Goal: Task Accomplishment & Management: Manage account settings

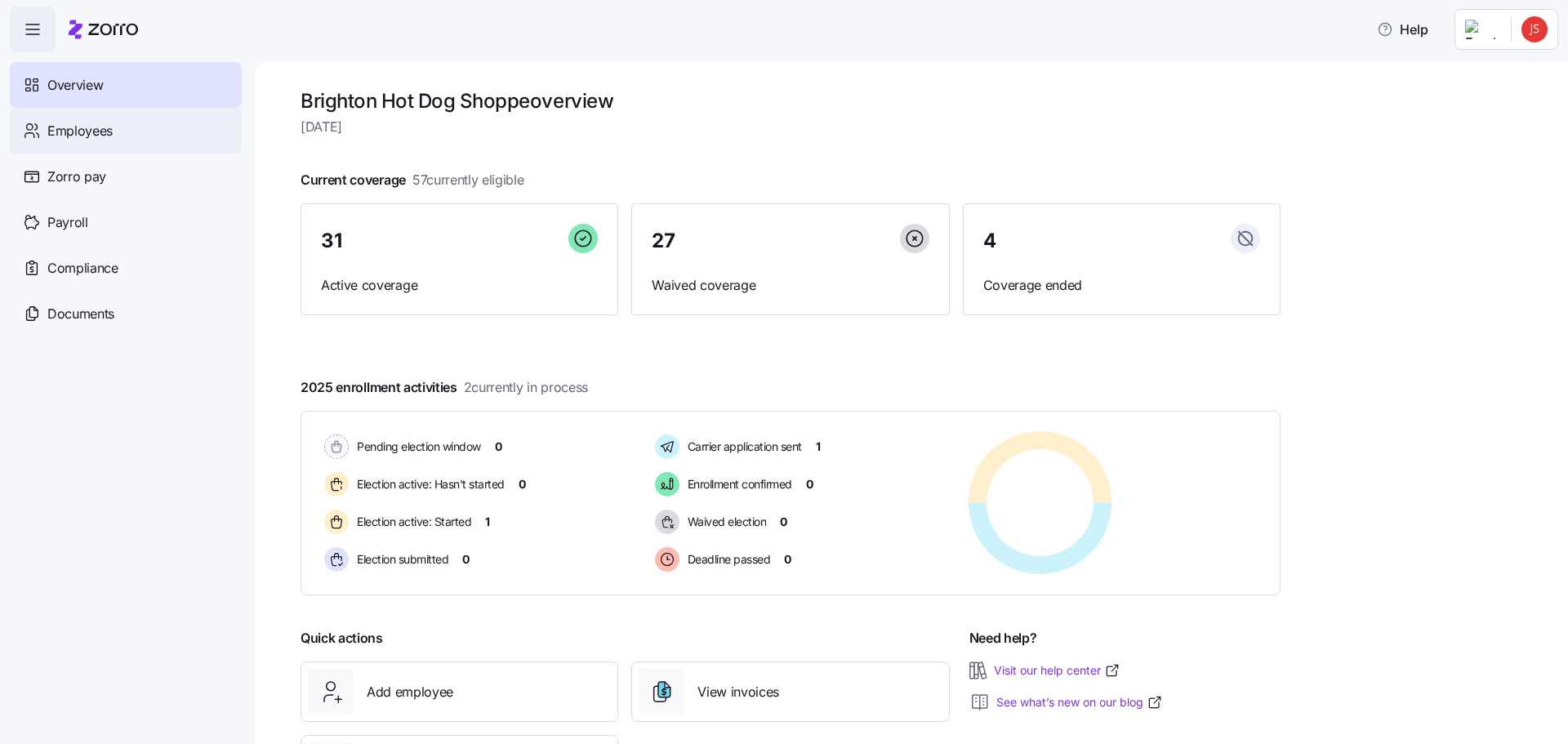
click at [111, 133] on span "Employees" at bounding box center [80, 131] width 65 height 21
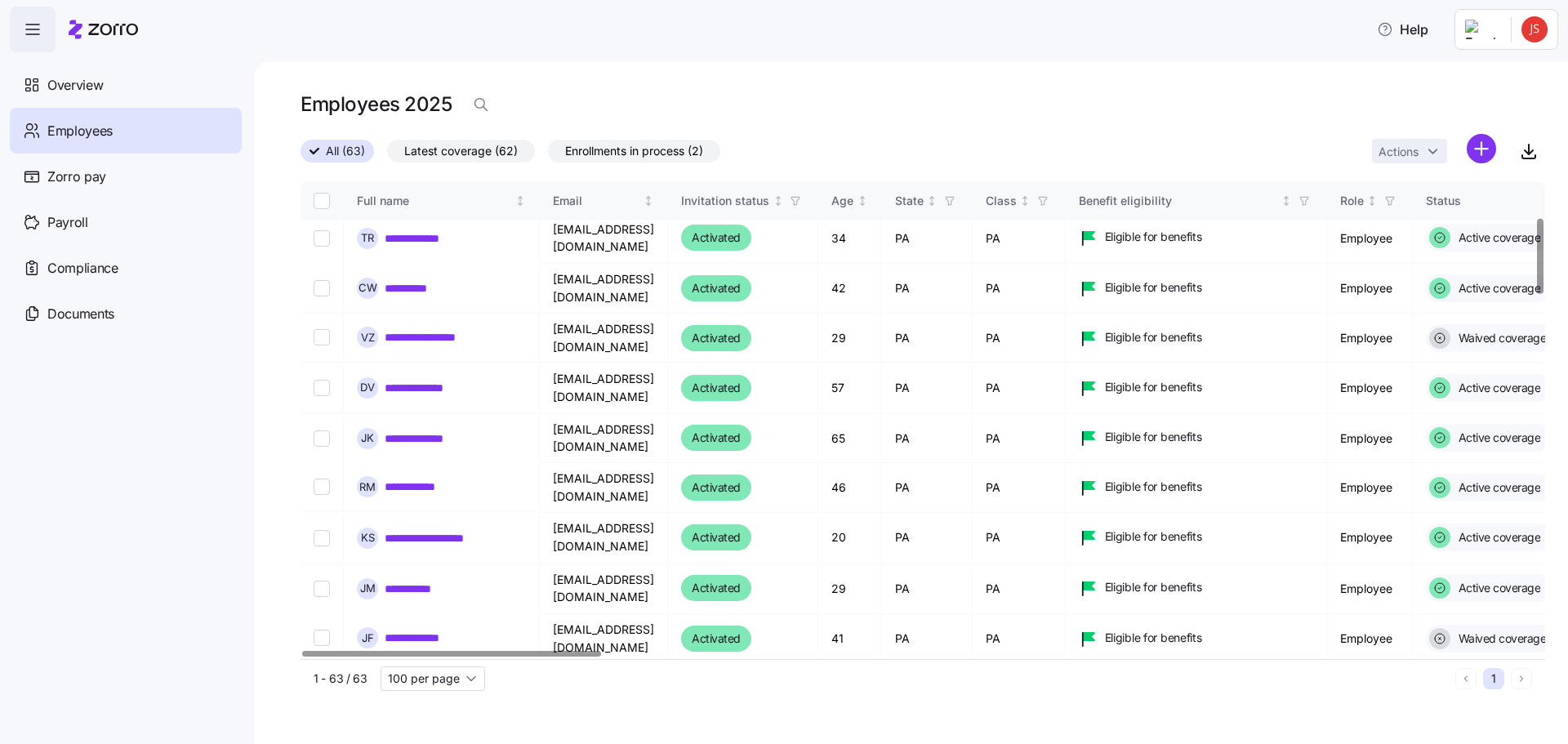
scroll to position [245, 0]
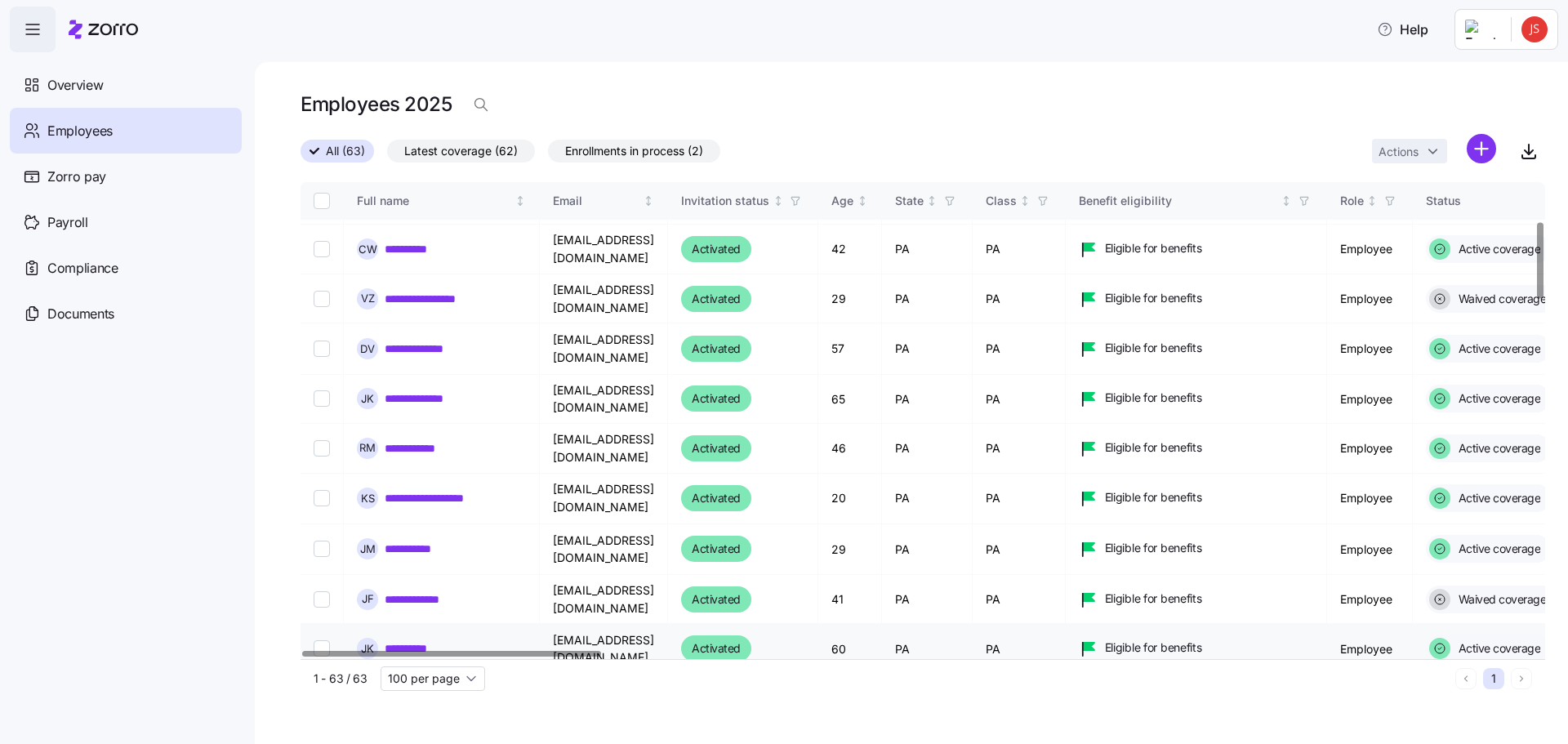
click at [425, 640] on link "**********" at bounding box center [414, 648] width 60 height 16
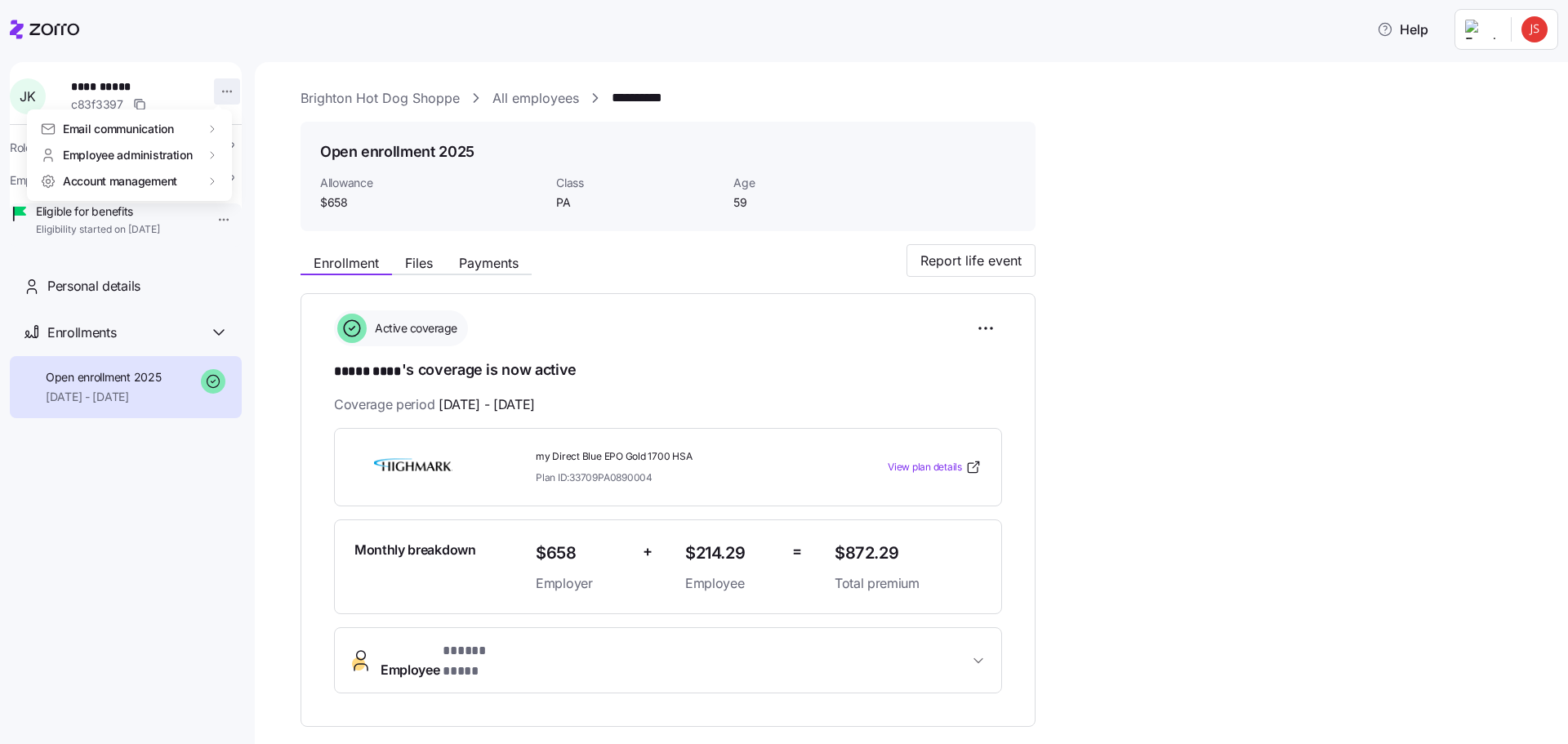
click at [218, 95] on html "**********" at bounding box center [784, 367] width 1568 height 735
click at [263, 154] on div "Terminate employee" at bounding box center [292, 155] width 109 height 18
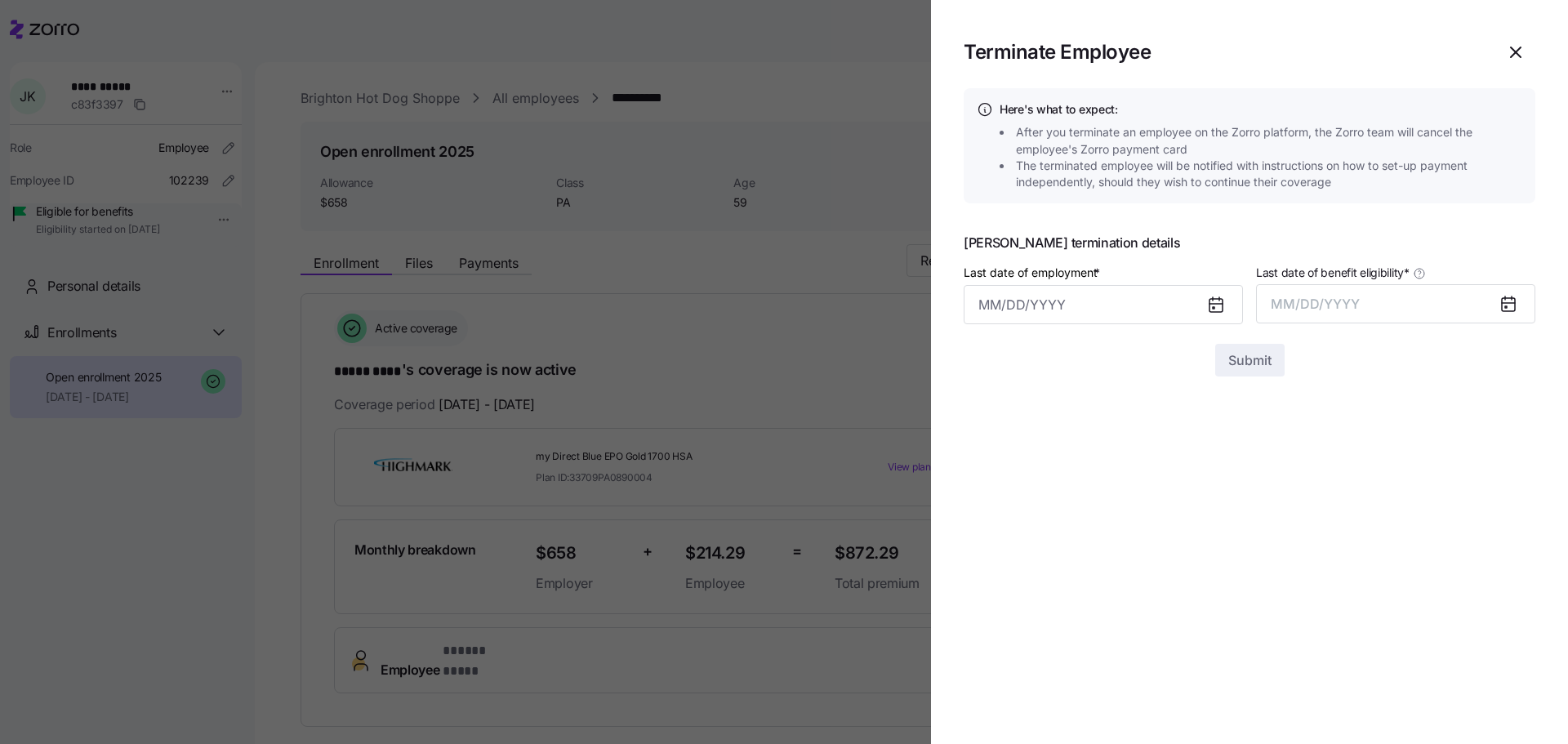
click at [1211, 303] on icon at bounding box center [1215, 305] width 13 height 13
click at [1064, 299] on input "Last date of employment *" at bounding box center [1103, 305] width 280 height 39
click at [994, 477] on button "6" at bounding box center [998, 480] width 39 height 39
type input "[DATE]"
click at [1364, 306] on button "MM/DD/YYYY" at bounding box center [1396, 304] width 280 height 39
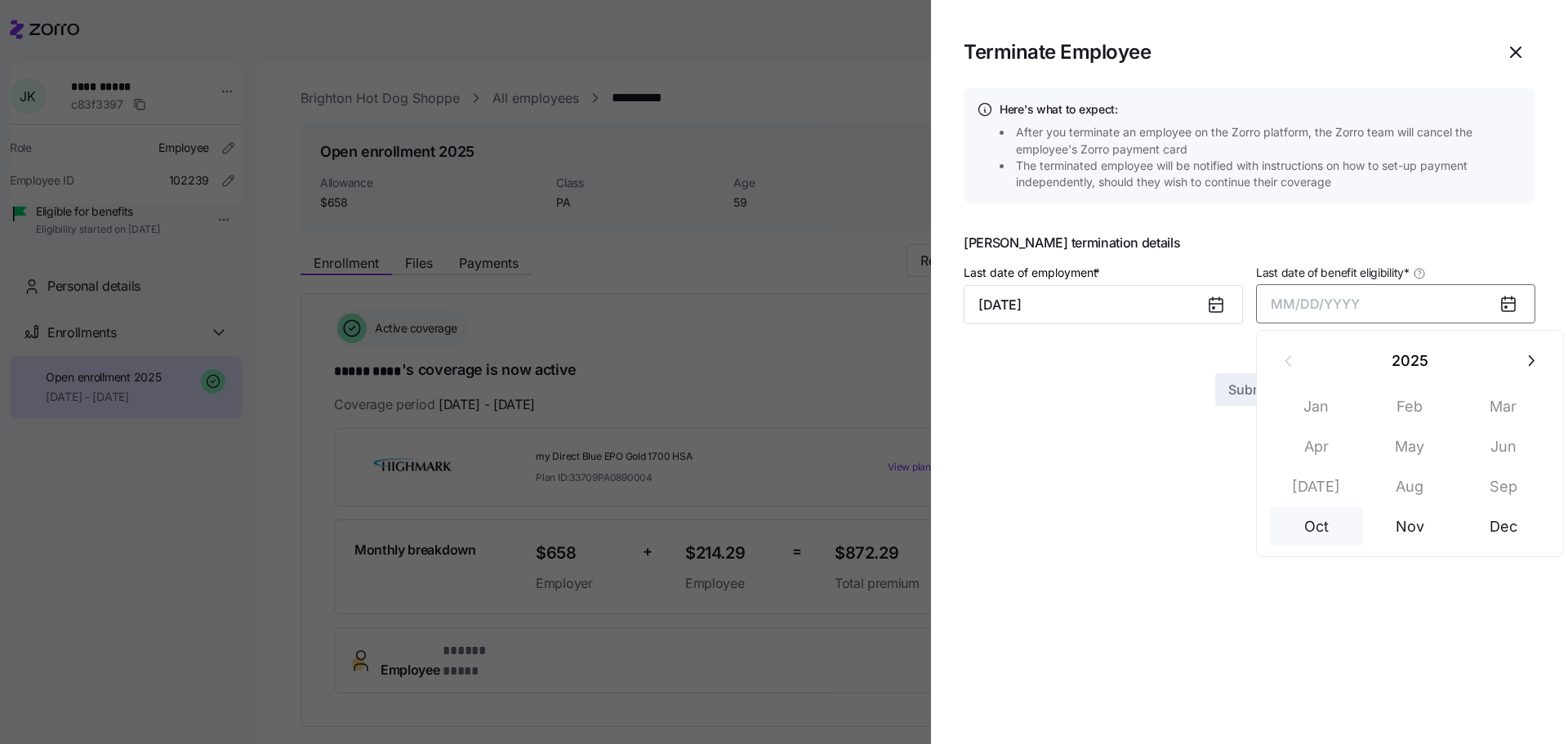
click at [1318, 535] on button "Oct" at bounding box center [1316, 527] width 93 height 39
click at [1256, 365] on span "Submit" at bounding box center [1250, 360] width 43 height 20
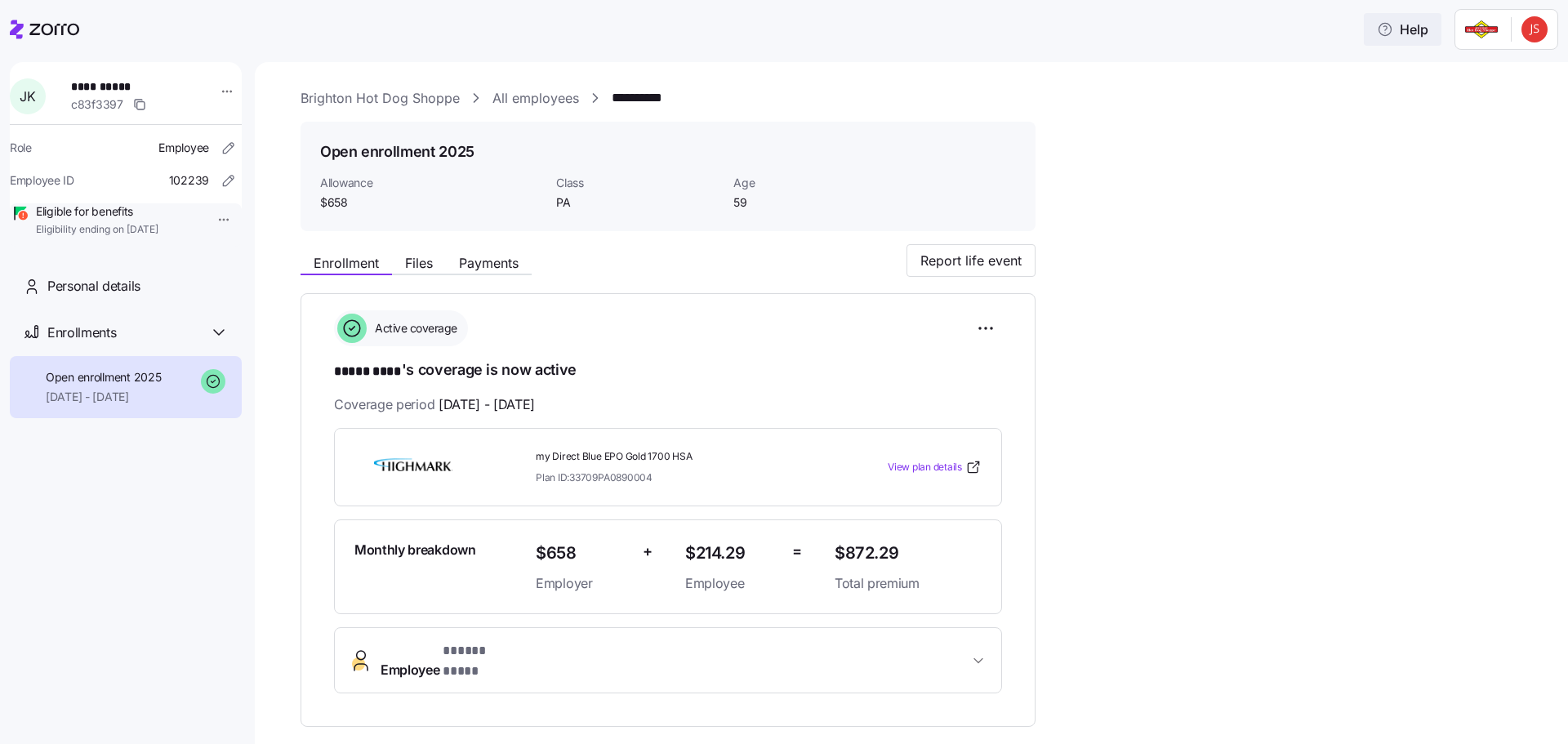
click at [1384, 27] on icon "button" at bounding box center [1384, 29] width 16 height 16
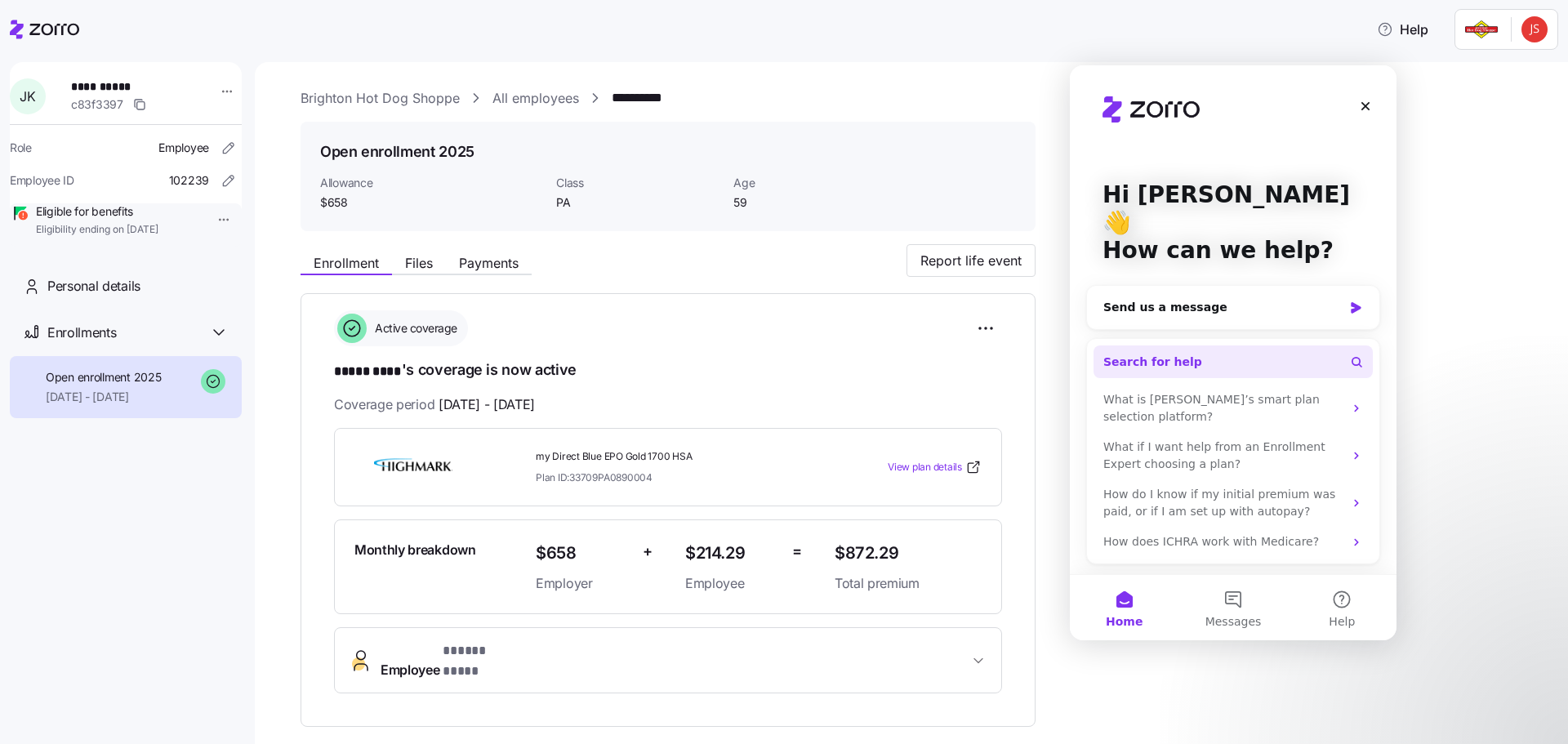
click at [1355, 358] on circle "Intercom messenger" at bounding box center [1355, 361] width 8 height 8
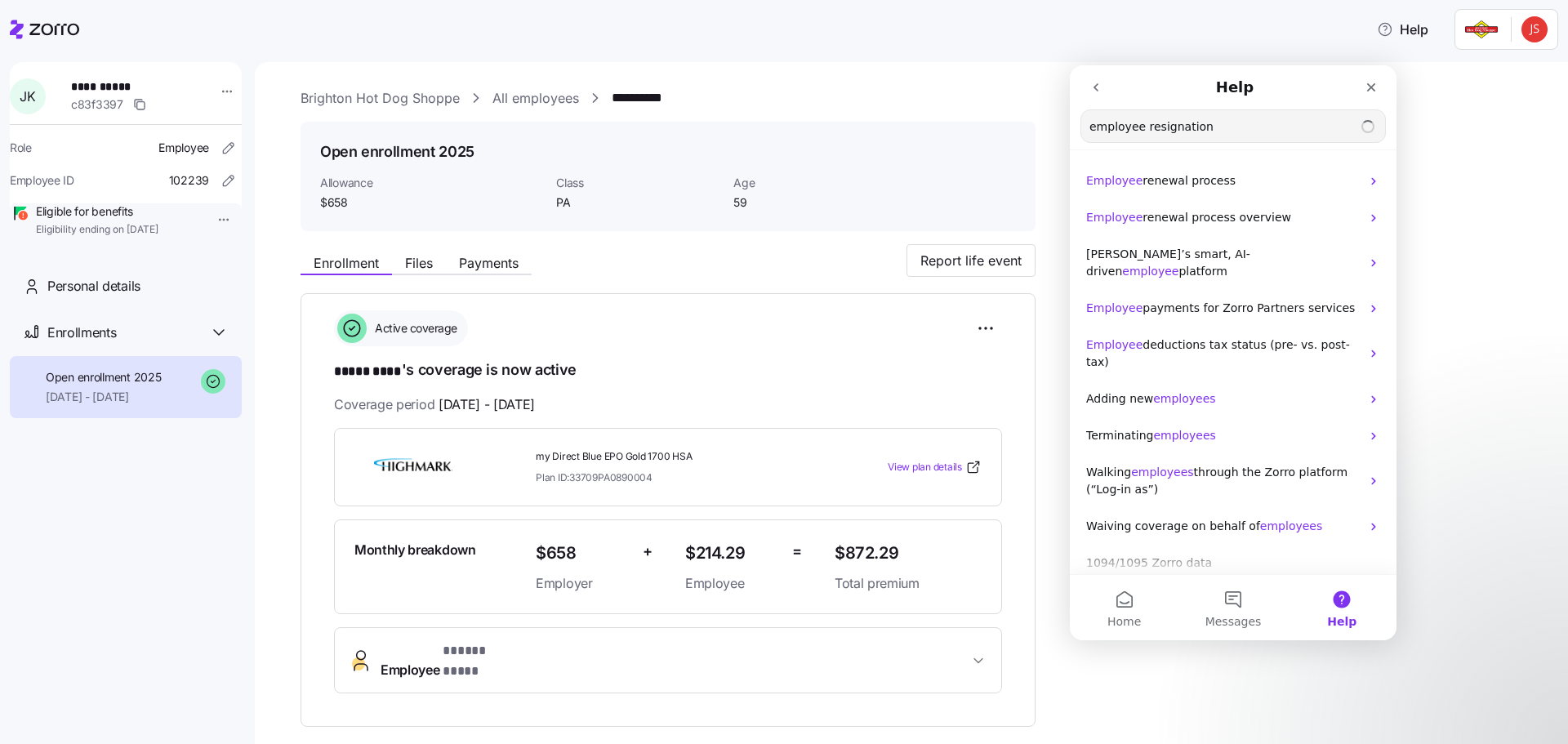
type input "employee resignation"
click at [1285, 130] on input "employee resignation" at bounding box center [1233, 126] width 304 height 32
click at [1163, 429] on span "employees" at bounding box center [1184, 435] width 62 height 13
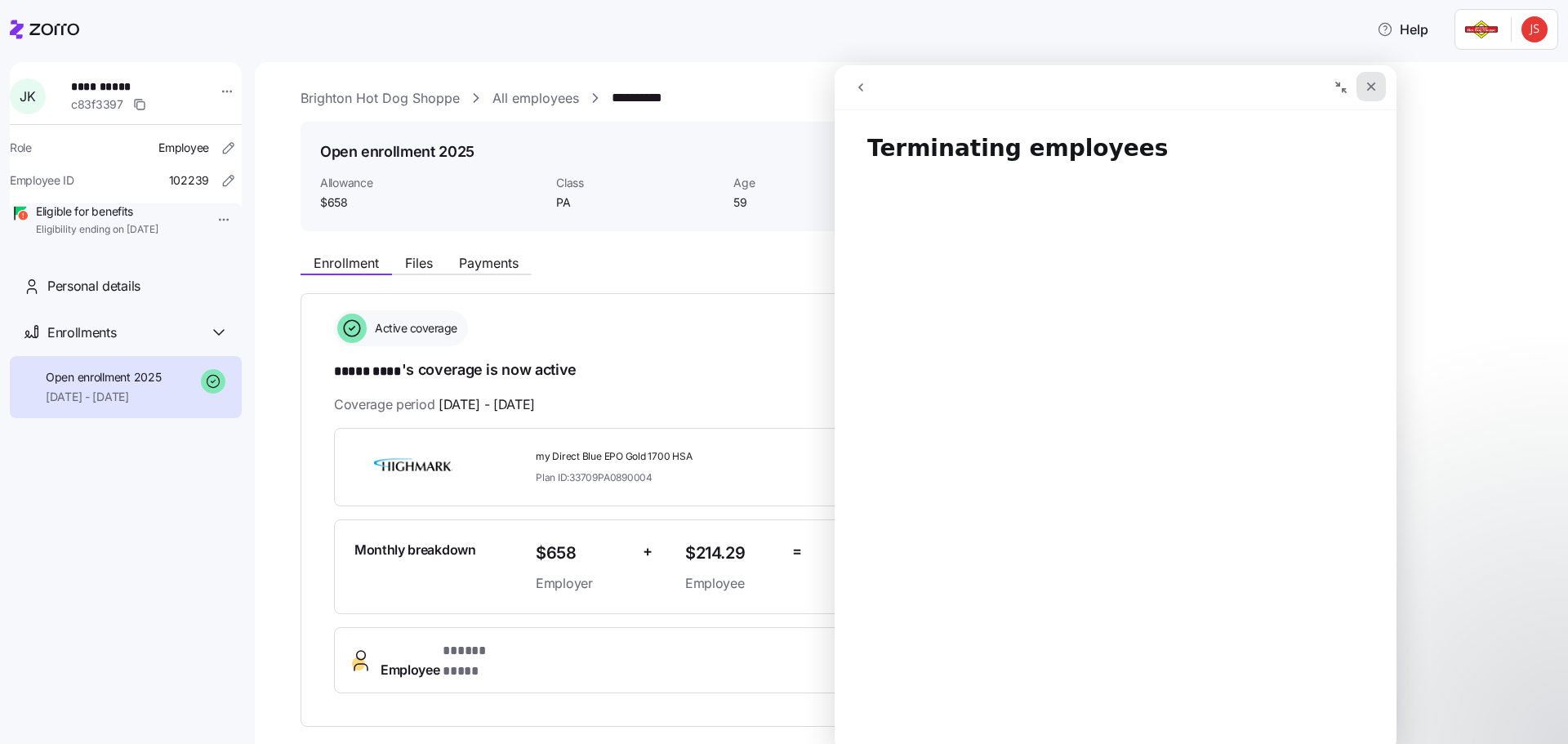
click at [1371, 90] on icon "Close" at bounding box center [1371, 86] width 13 height 13
